Goal: Task Accomplishment & Management: Check status

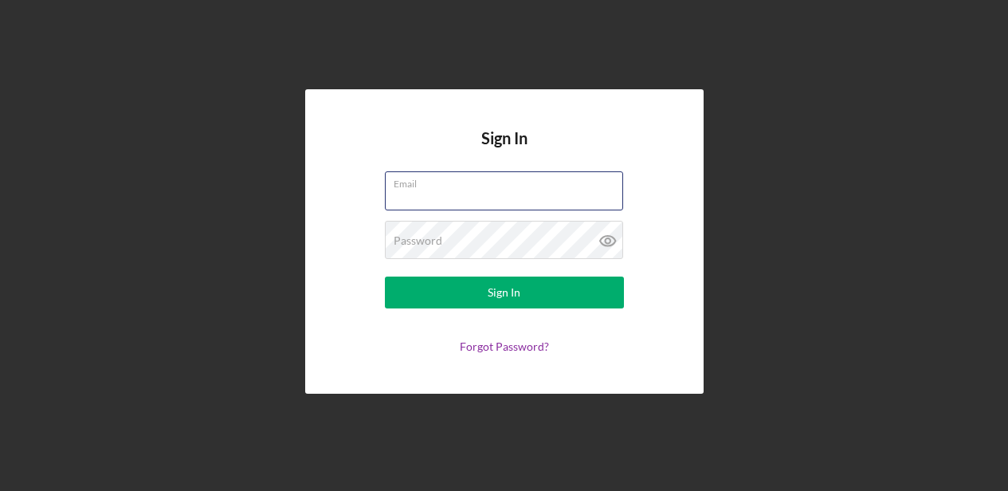
type input "emily.dievendorf@gmail.com"
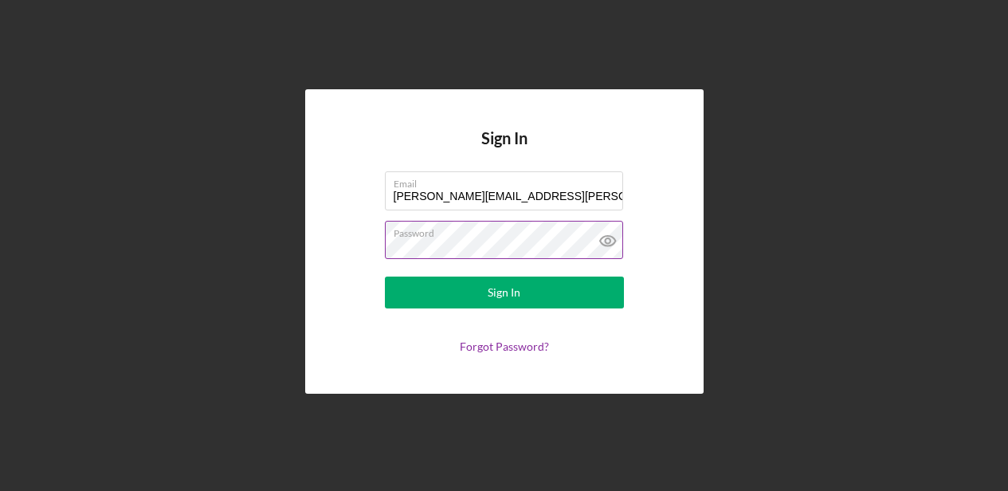
click at [504, 293] on button "Sign In" at bounding box center [504, 293] width 239 height 32
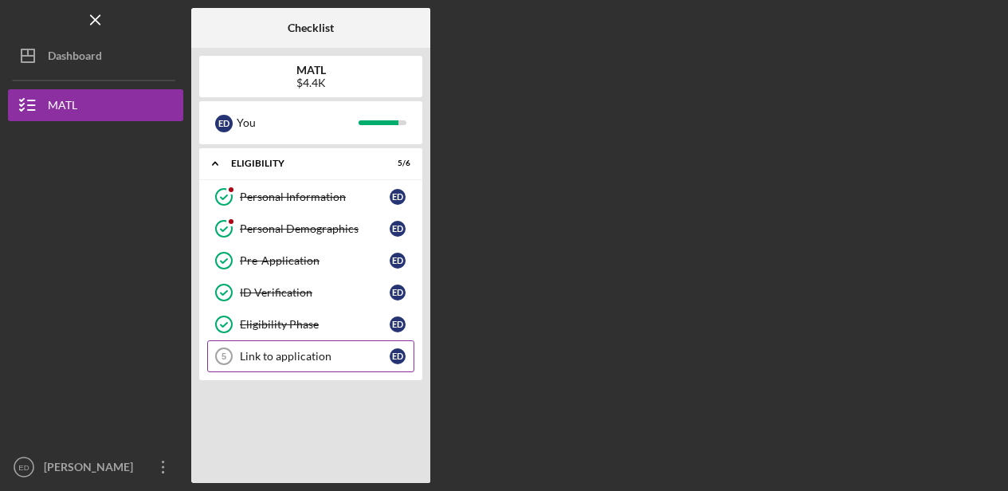
click at [285, 358] on div "Link to application" at bounding box center [315, 356] width 150 height 13
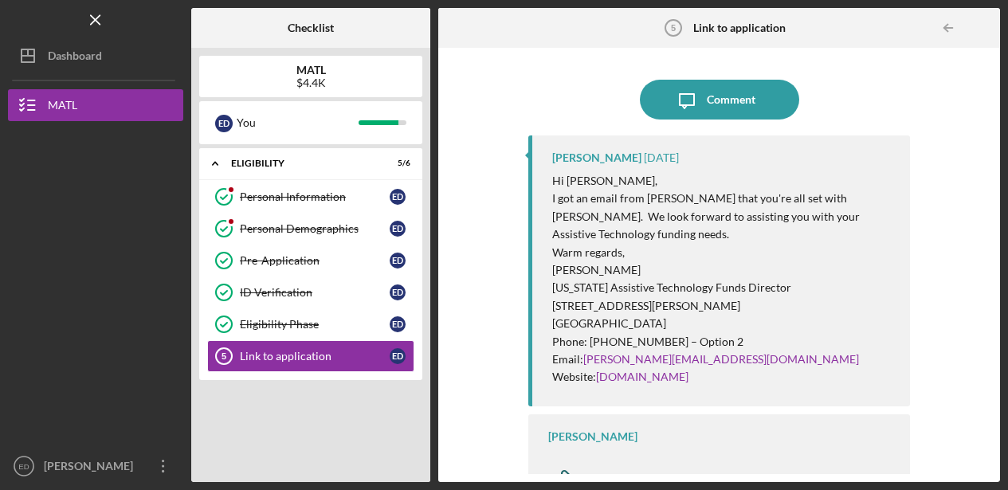
click at [617, 473] on div "Resource URL" at bounding box center [622, 479] width 69 height 13
click at [304, 361] on div "Link to application" at bounding box center [315, 356] width 150 height 13
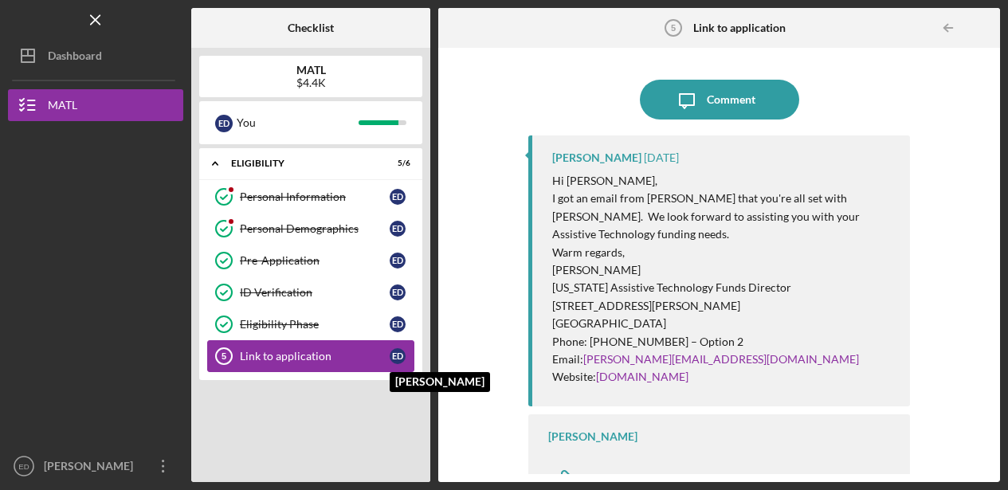
click at [400, 352] on div "E D" at bounding box center [398, 356] width 16 height 16
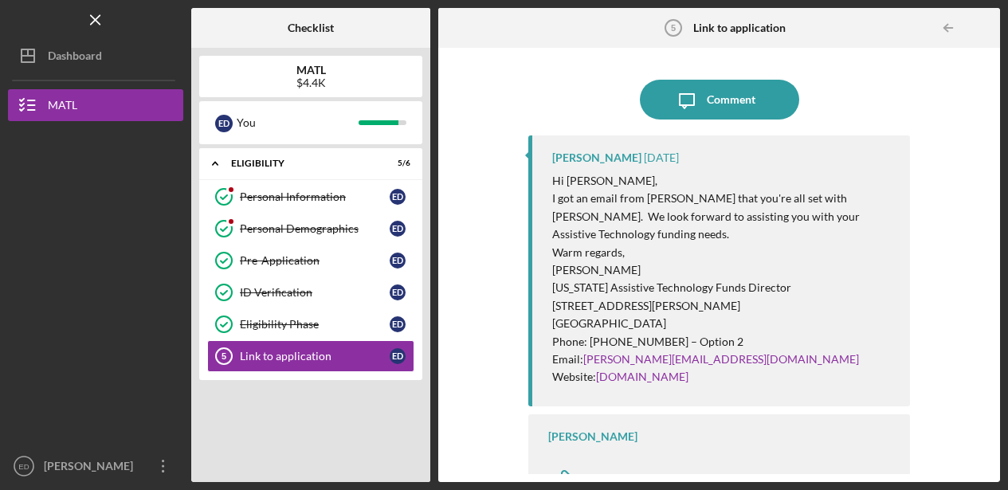
drag, startPoint x: 585, startPoint y: 341, endPoint x: 682, endPoint y: 333, distance: 97.6
click at [682, 351] on p "Email: tracy@matlf.org" at bounding box center [723, 360] width 343 height 18
copy p "tracy@matlf.org"
click at [626, 370] on link "matlf.org" at bounding box center [642, 377] width 92 height 14
